Goal: Transaction & Acquisition: Purchase product/service

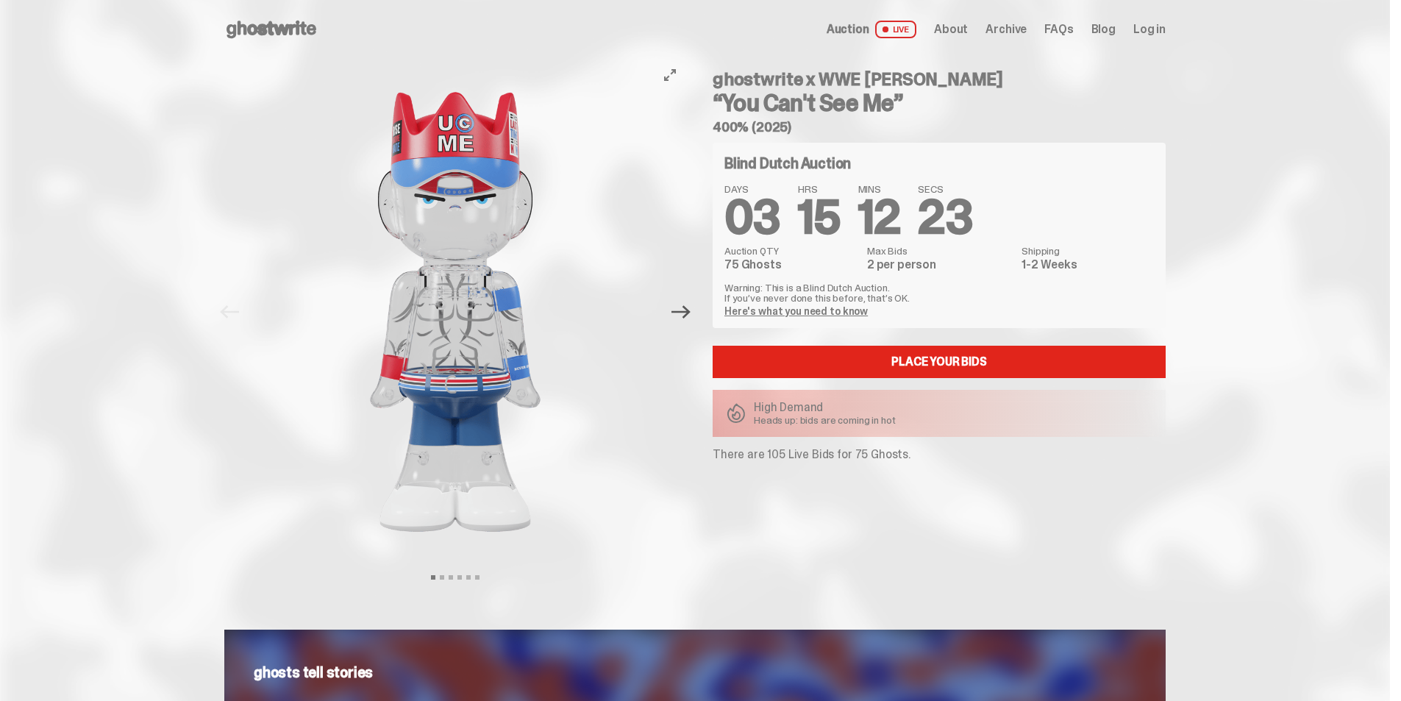
click at [687, 317] on icon "Next" at bounding box center [680, 311] width 19 height 19
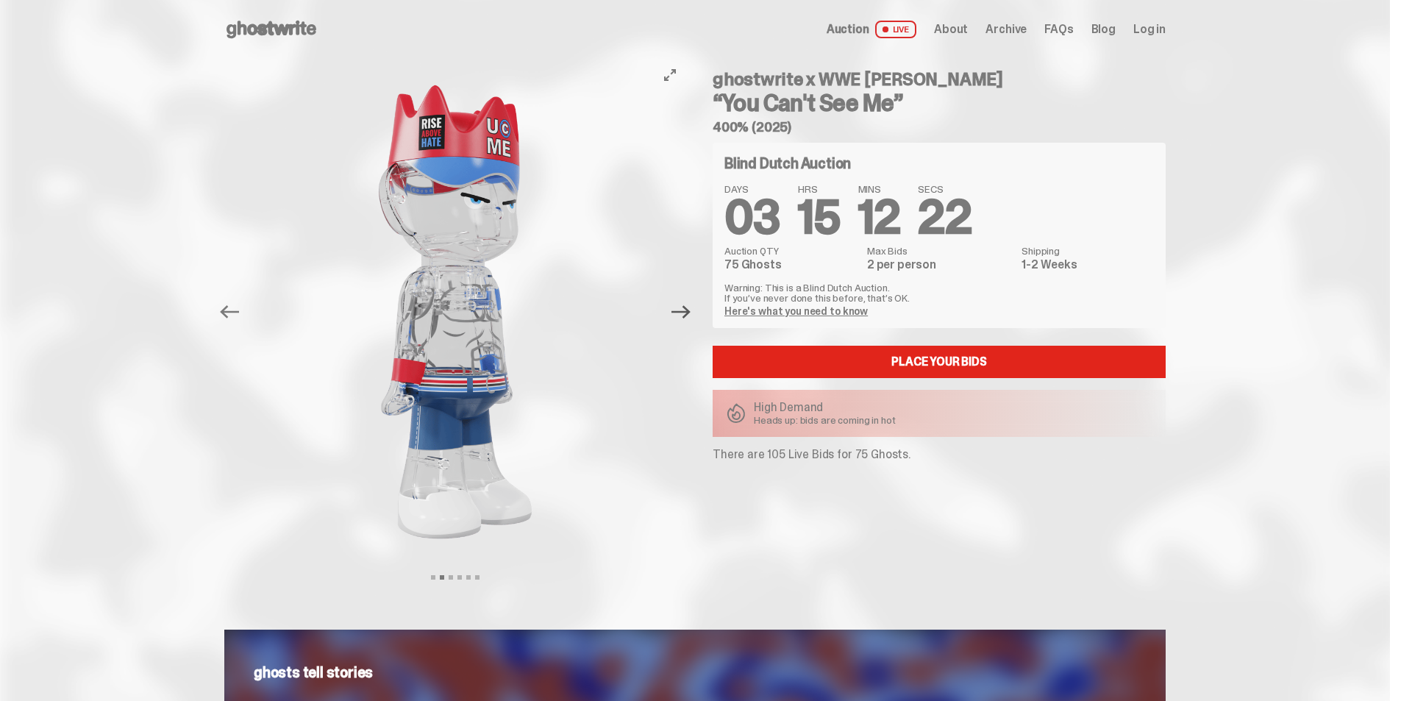
click at [687, 317] on icon "Next" at bounding box center [680, 311] width 19 height 19
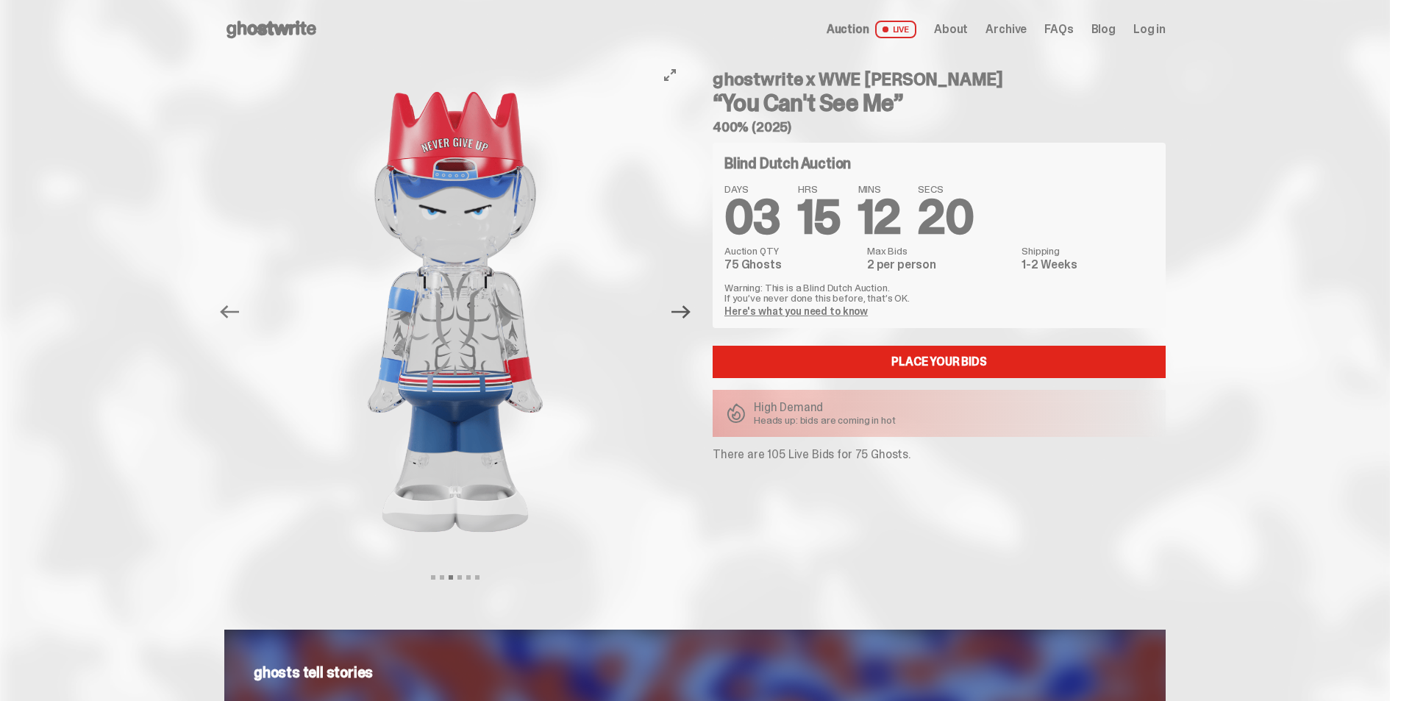
click at [687, 317] on icon "Next" at bounding box center [680, 311] width 19 height 19
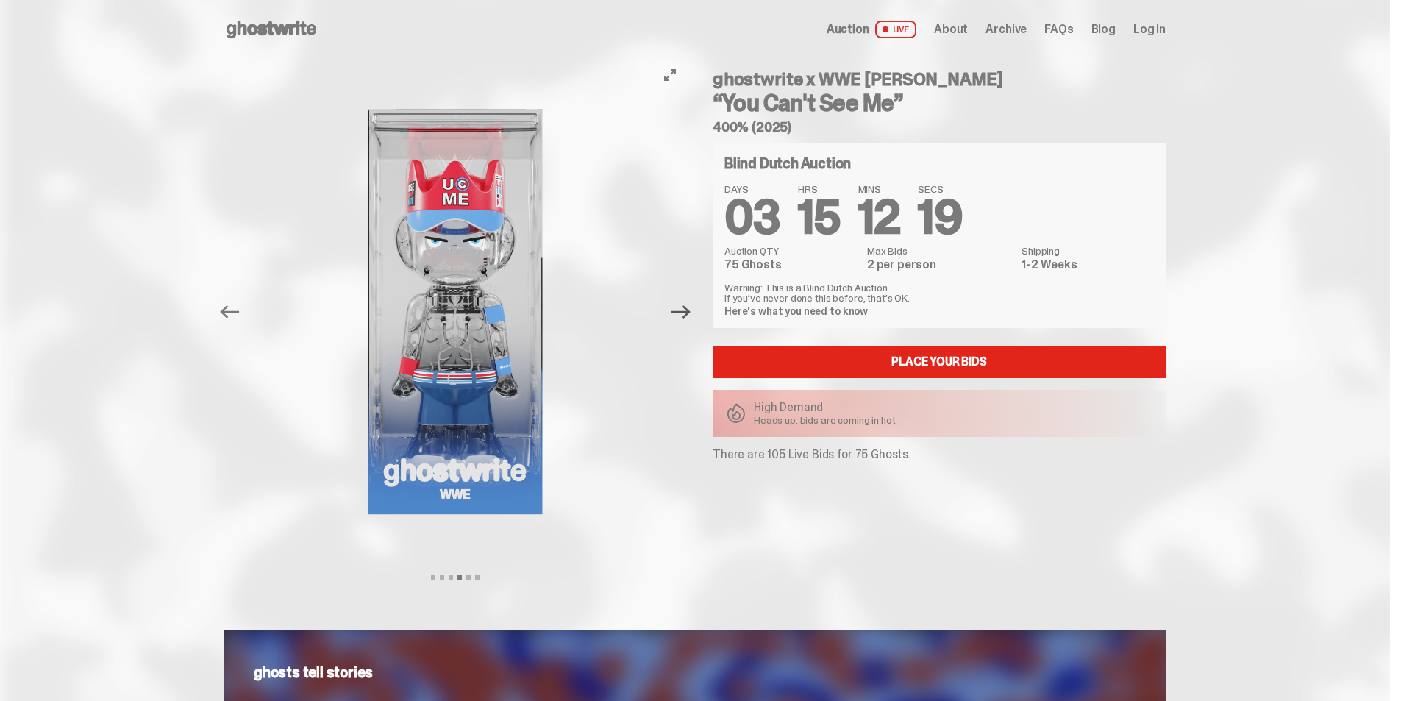
click at [687, 317] on icon "Next" at bounding box center [680, 311] width 19 height 19
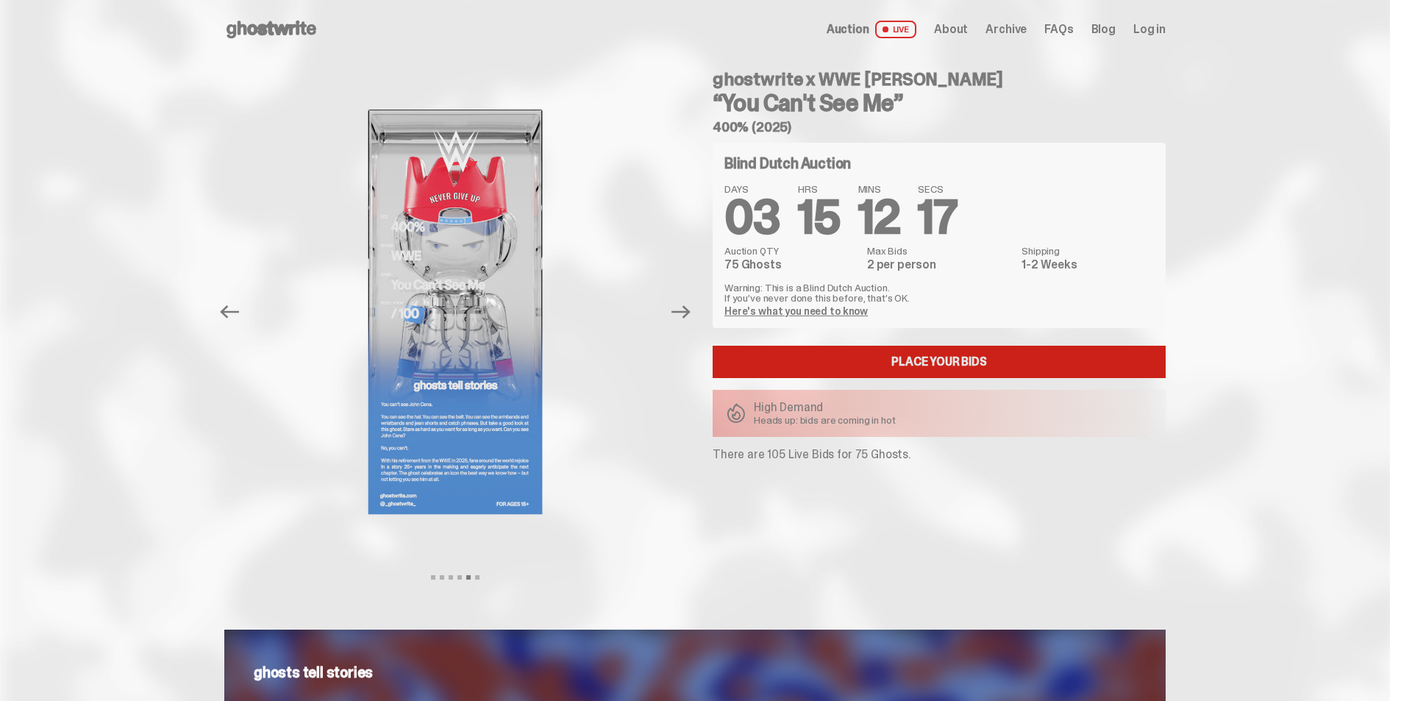
click at [852, 352] on link "Place your Bids" at bounding box center [938, 362] width 453 height 32
